Goal: Task Accomplishment & Management: Use online tool/utility

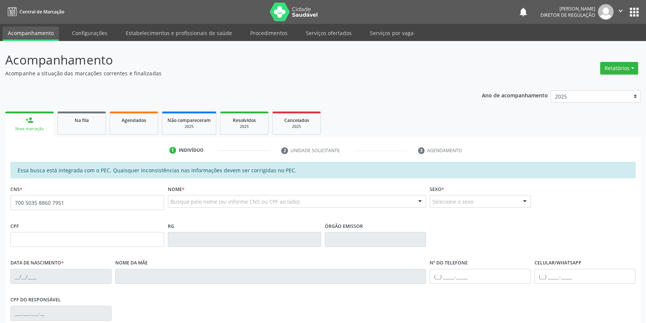
type input "700 5035 8860 7951"
type input "[DATE]"
type input "[PERSON_NAME]"
type input "[PHONE_NUMBER]"
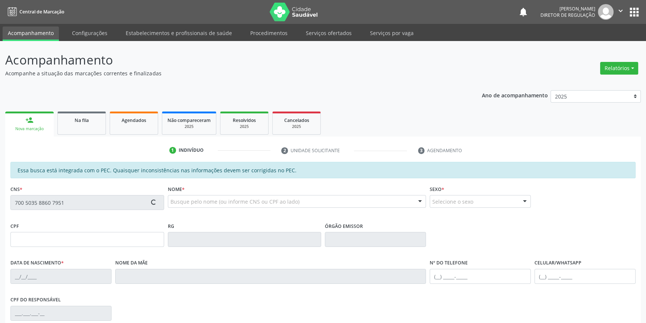
type input "S/N"
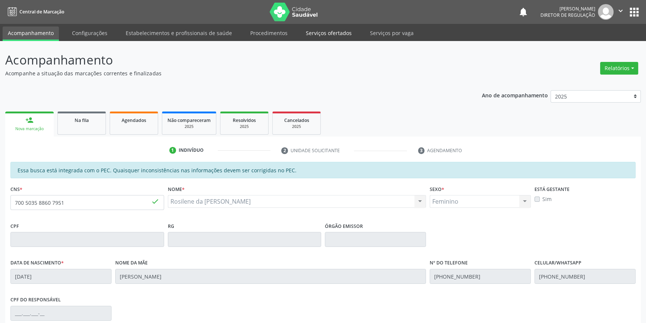
click at [326, 28] on link "Serviços ofertados" at bounding box center [329, 32] width 56 height 13
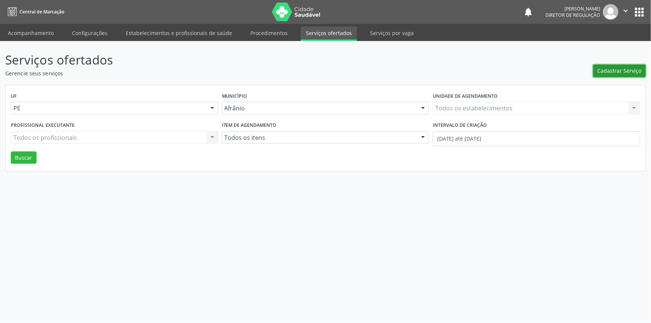
click at [610, 68] on span "Cadastrar Serviço" at bounding box center [620, 71] width 44 height 8
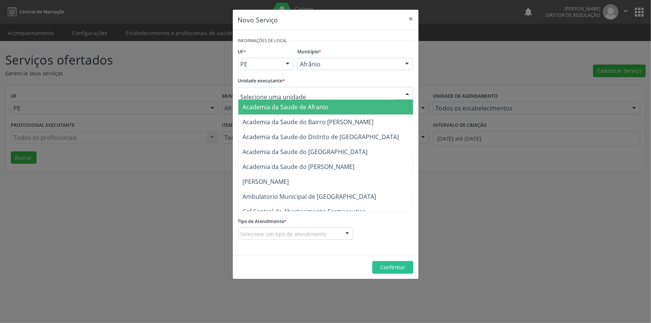
click at [302, 96] on div at bounding box center [325, 93] width 175 height 13
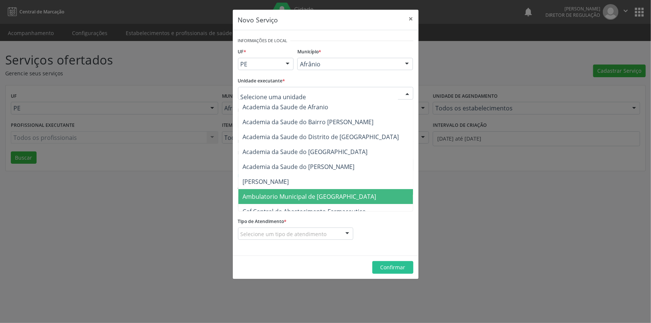
click at [294, 201] on span "Ambulatorio Municipal de [GEOGRAPHIC_DATA]" at bounding box center [329, 196] width 182 height 15
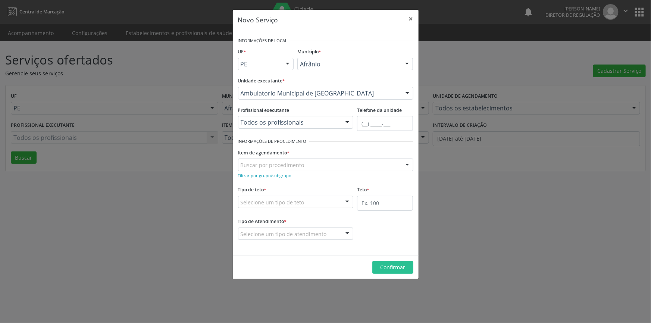
click at [300, 169] on div "Buscar por procedimento" at bounding box center [325, 165] width 175 height 13
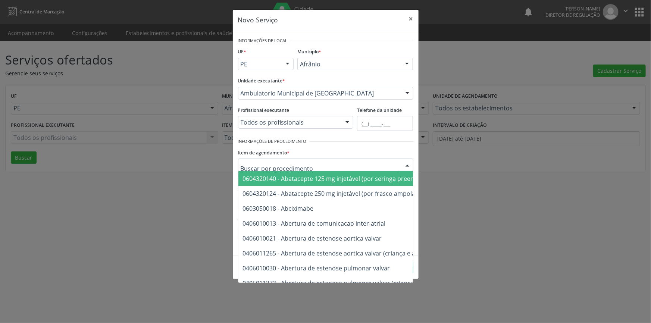
paste input "ortopedista"
type input "ortopedista"
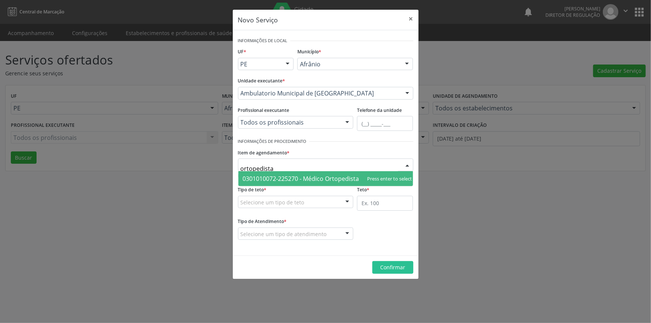
click at [296, 175] on span "0301010072-225270 - Médico Ortopedista e Traumatologista" at bounding box center [327, 179] width 169 height 8
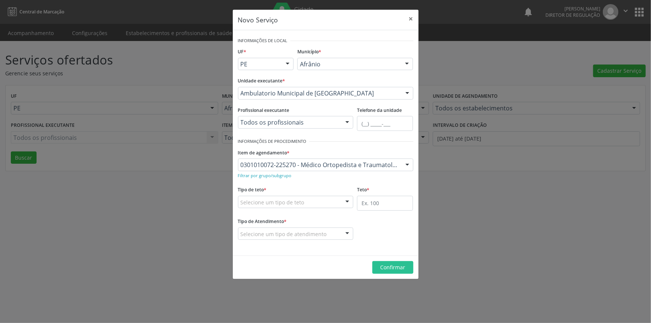
click at [304, 203] on div "Selecione um tipo de teto" at bounding box center [296, 202] width 116 height 13
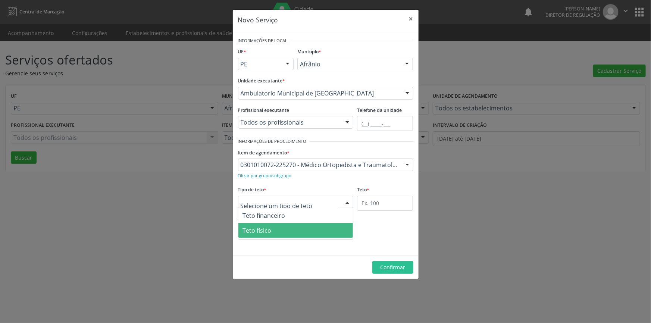
click at [288, 226] on span "Teto físico" at bounding box center [295, 230] width 115 height 15
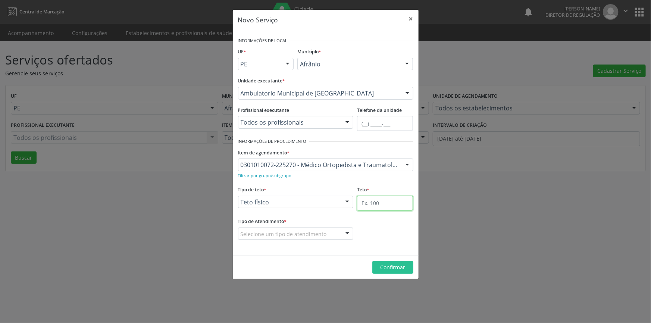
click at [385, 206] on input "text" at bounding box center [385, 203] width 56 height 15
type input "5"
click at [332, 238] on div "Selecione um tipo de atendimento" at bounding box center [296, 234] width 116 height 13
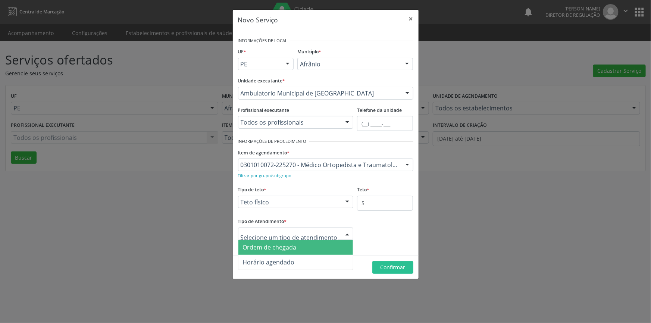
click at [314, 245] on span "Ordem de chegada" at bounding box center [295, 247] width 115 height 15
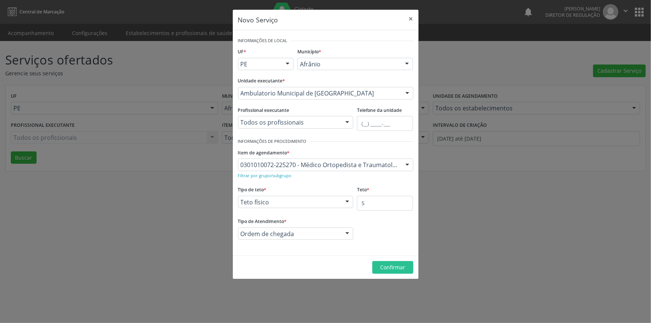
click at [417, 257] on footer "Confirmar" at bounding box center [326, 268] width 186 height 24
click at [408, 261] on button "Confirmar" at bounding box center [392, 267] width 41 height 13
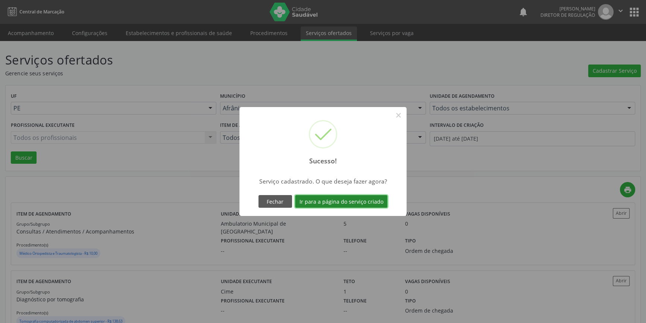
click at [369, 203] on button "Ir para a página do serviço criado" at bounding box center [341, 201] width 93 height 13
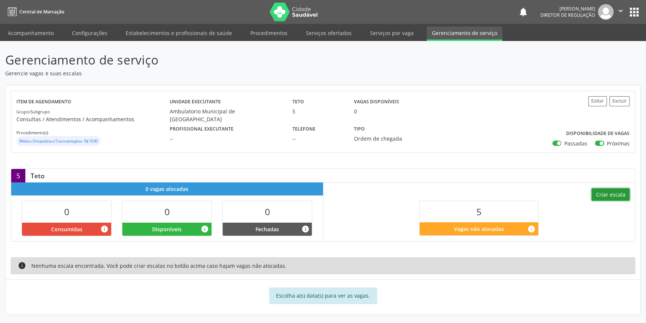
click at [608, 192] on button "Criar escala" at bounding box center [611, 194] width 38 height 13
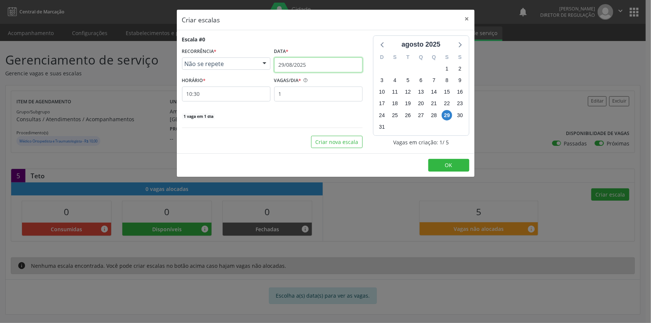
click at [319, 64] on input "29/08/2025" at bounding box center [318, 64] width 88 height 15
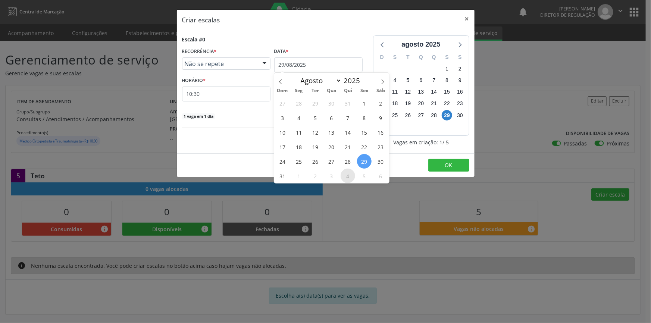
click at [343, 175] on span "4" at bounding box center [348, 176] width 15 height 15
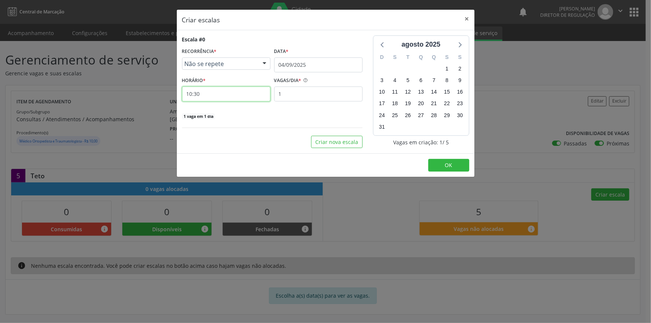
click at [221, 98] on input "10:30" at bounding box center [226, 94] width 88 height 15
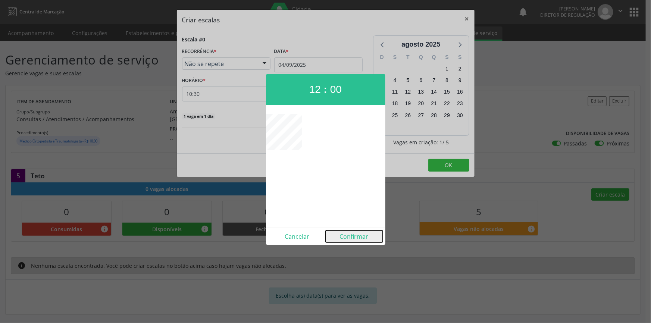
click at [349, 231] on button "Confirmar" at bounding box center [354, 237] width 57 height 12
type input "12:00"
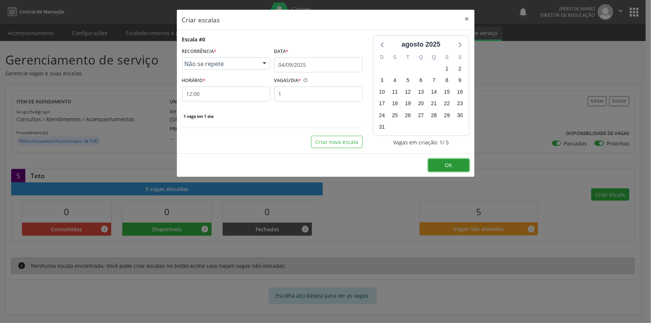
click at [445, 159] on button "OK" at bounding box center [448, 165] width 41 height 13
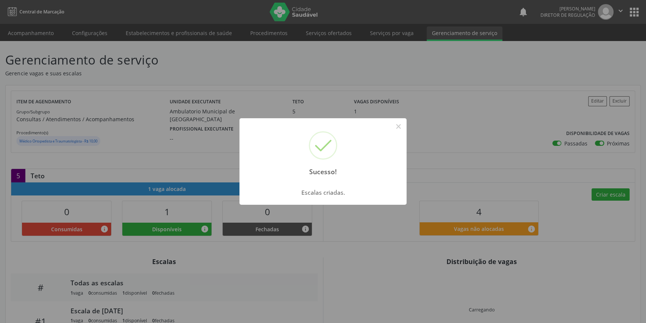
click at [350, 87] on div "Sucesso! × Escalas criadas. OK Cancel" at bounding box center [323, 161] width 646 height 323
